Goal: Register for event/course

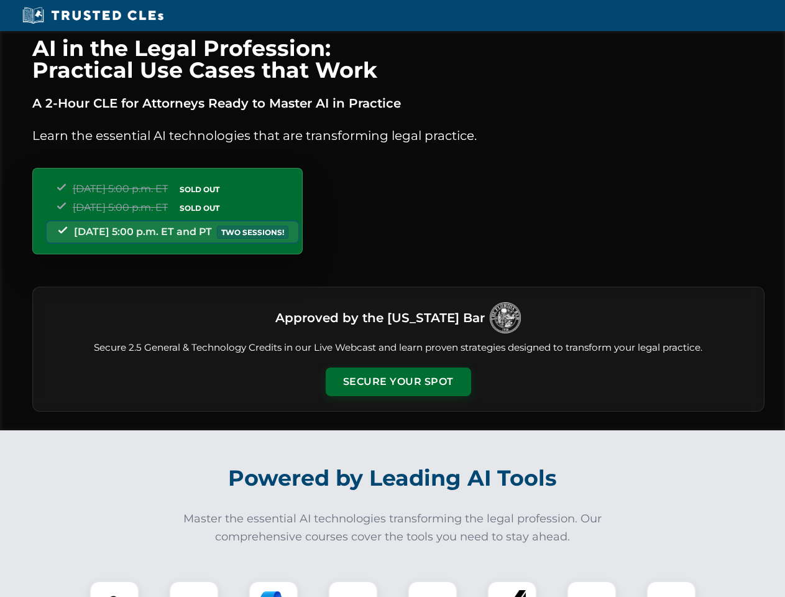
click at [398, 382] on button "Secure Your Spot" at bounding box center [399, 382] width 146 height 29
click at [114, 589] on img at bounding box center [114, 606] width 36 height 36
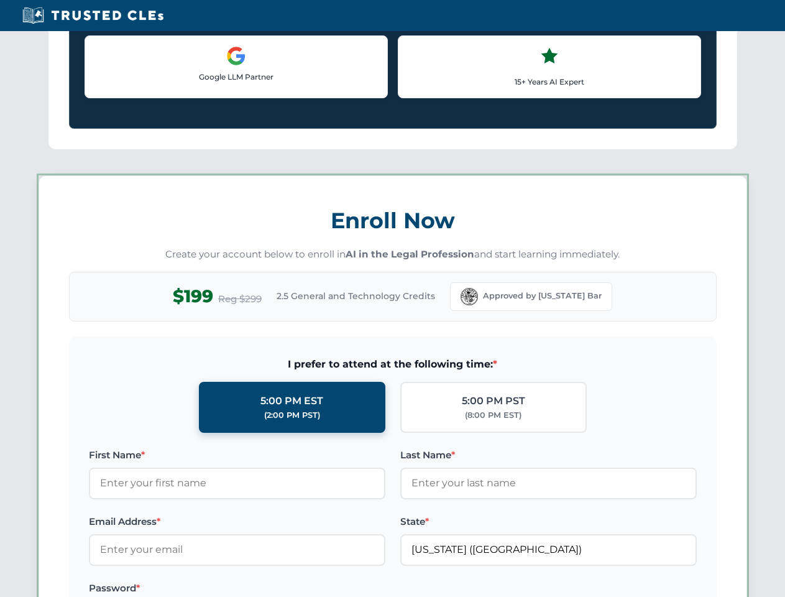
click at [274, 589] on label "Password *" at bounding box center [237, 588] width 297 height 15
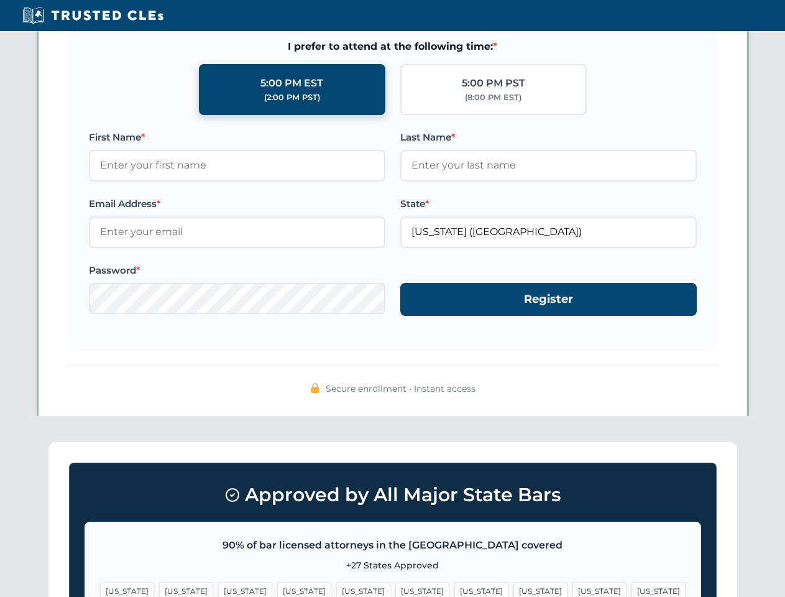
click at [573, 589] on span "[US_STATE]" at bounding box center [600, 591] width 54 height 18
